Goal: Find specific page/section: Find specific page/section

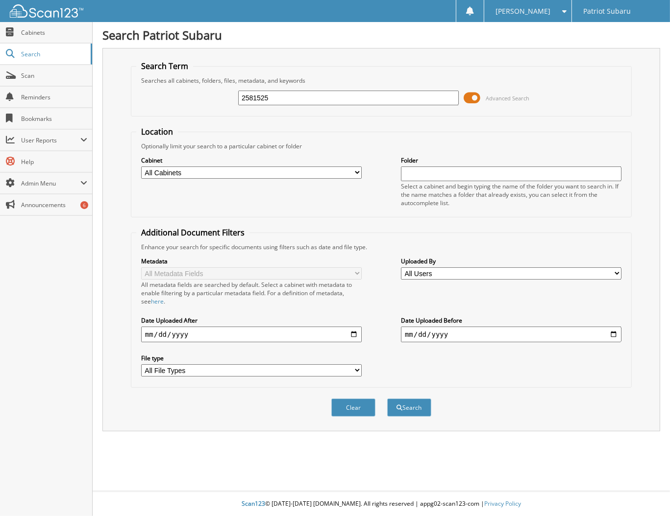
type input "2581525"
click at [387, 399] on button "Search" at bounding box center [409, 408] width 44 height 18
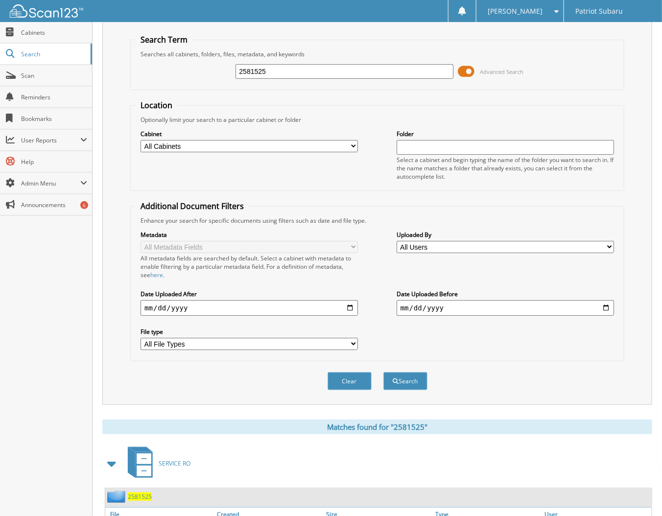
scroll to position [78, 0]
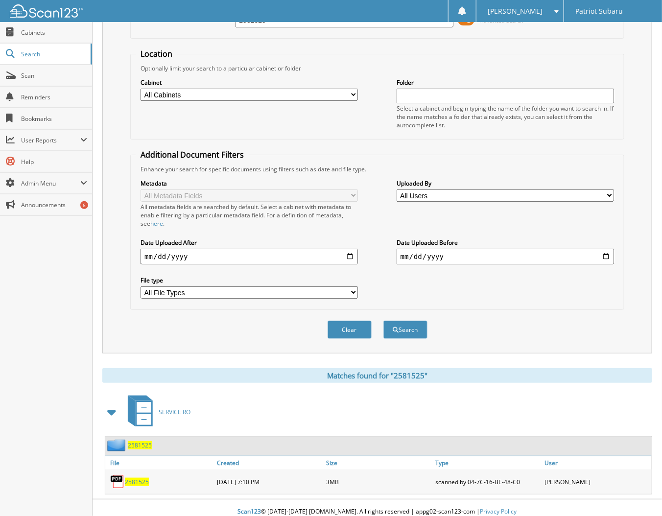
click at [134, 478] on span "2581525" at bounding box center [137, 482] width 24 height 8
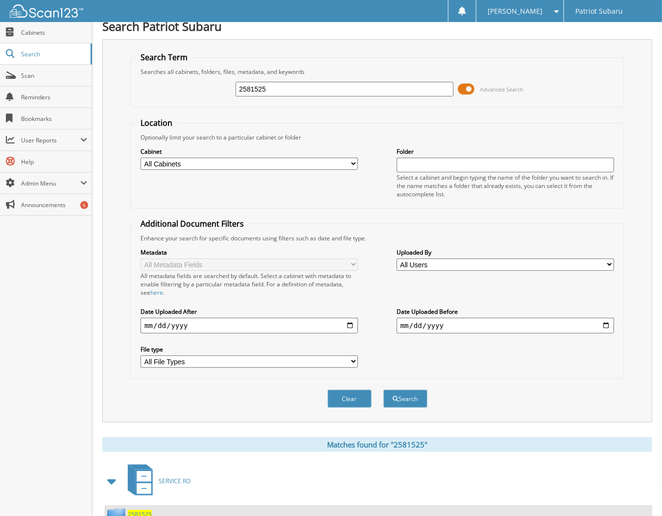
scroll to position [0, 0]
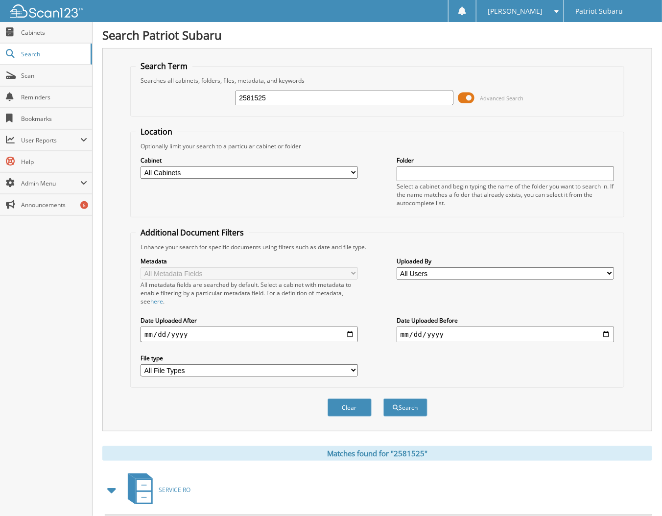
drag, startPoint x: 261, startPoint y: 97, endPoint x: 268, endPoint y: 97, distance: 7.8
click at [261, 97] on input "2581525" at bounding box center [344, 98] width 217 height 15
type input "2581515"
click at [384, 399] on button "Search" at bounding box center [406, 408] width 44 height 18
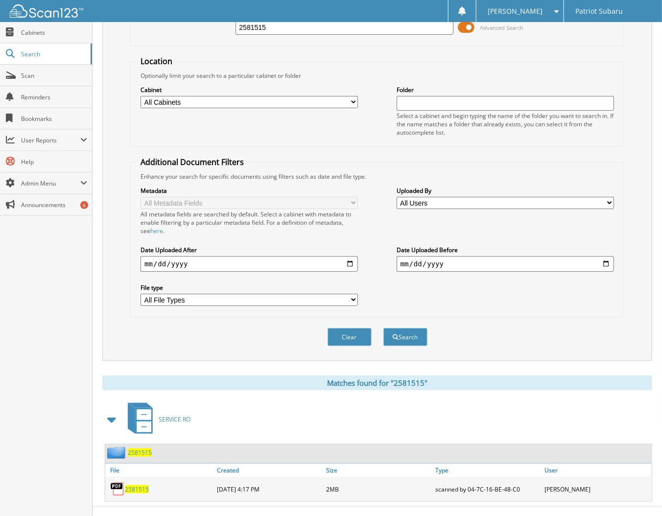
scroll to position [78, 0]
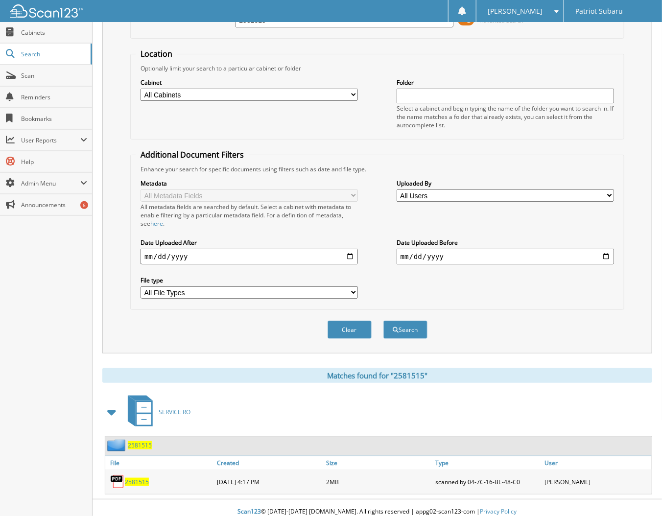
click at [142, 478] on span "2581515" at bounding box center [137, 482] width 24 height 8
